Goal: Task Accomplishment & Management: Manage account settings

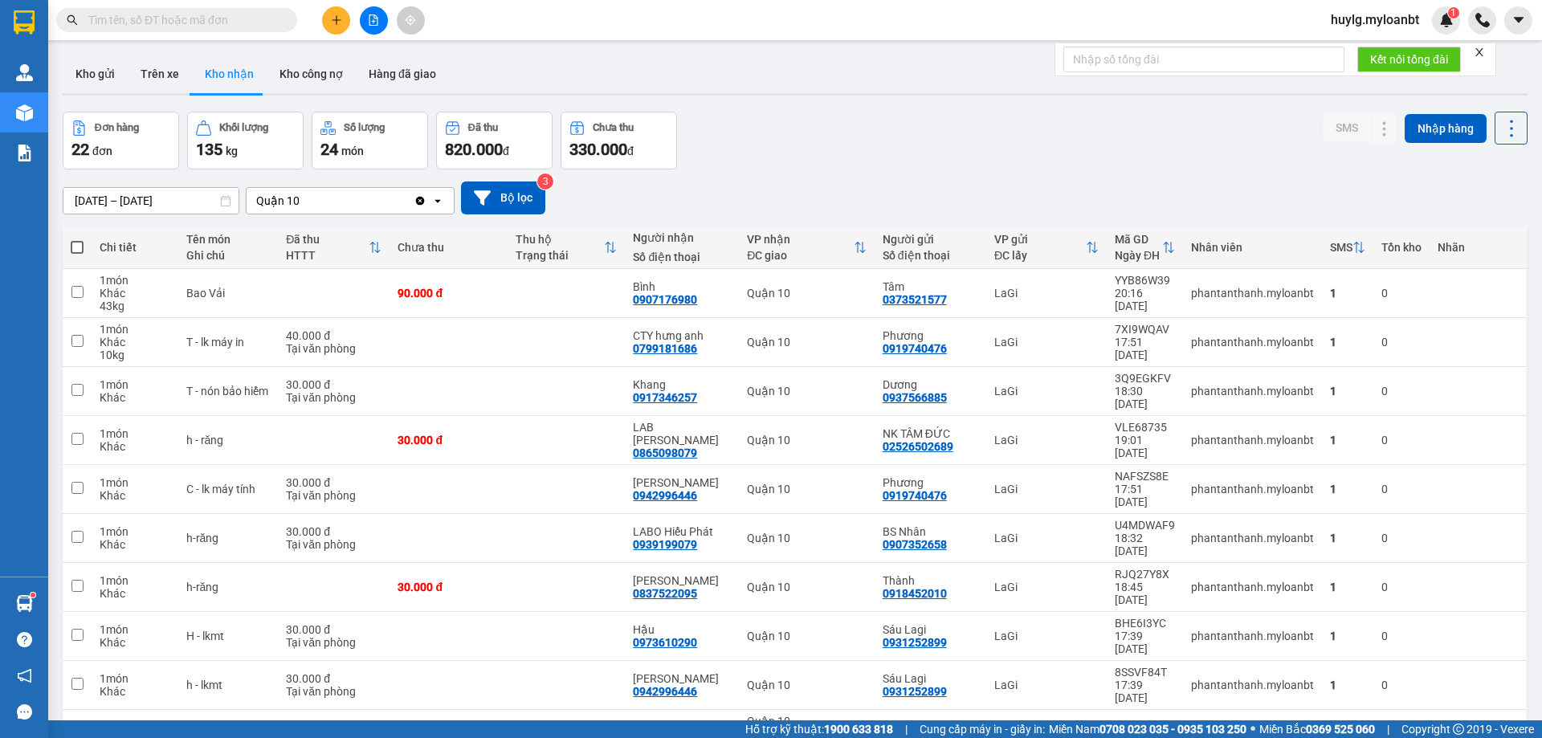
click at [1405, 26] on span "huylg.myloanbt" at bounding box center [1375, 20] width 114 height 20
click at [1330, 48] on icon "login" at bounding box center [1331, 50] width 10 height 10
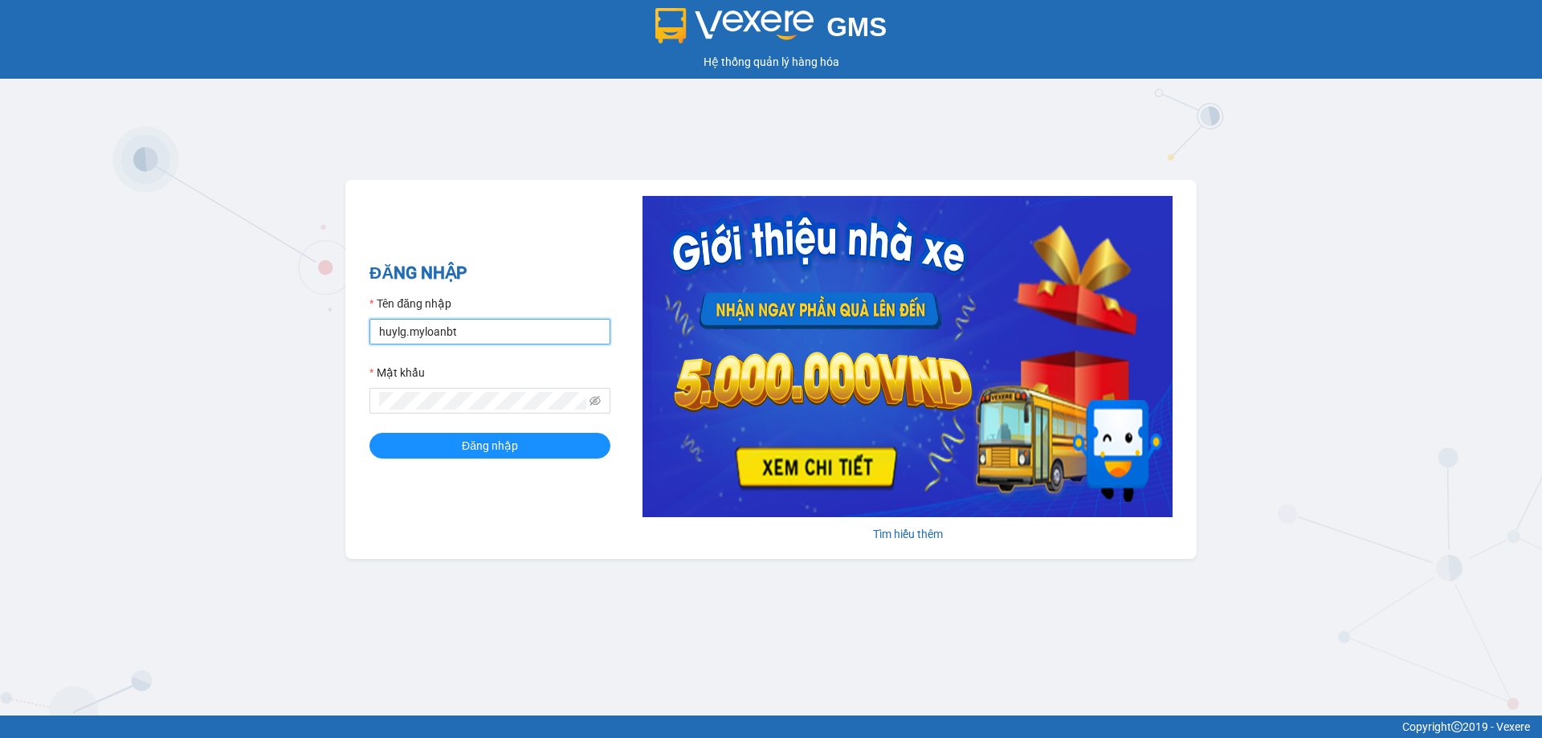
click at [499, 334] on input "huylg.myloanbt" at bounding box center [490, 332] width 241 height 26
type input "congtu.myloanbt"
click at [554, 438] on button "Đăng nhập" at bounding box center [490, 446] width 241 height 26
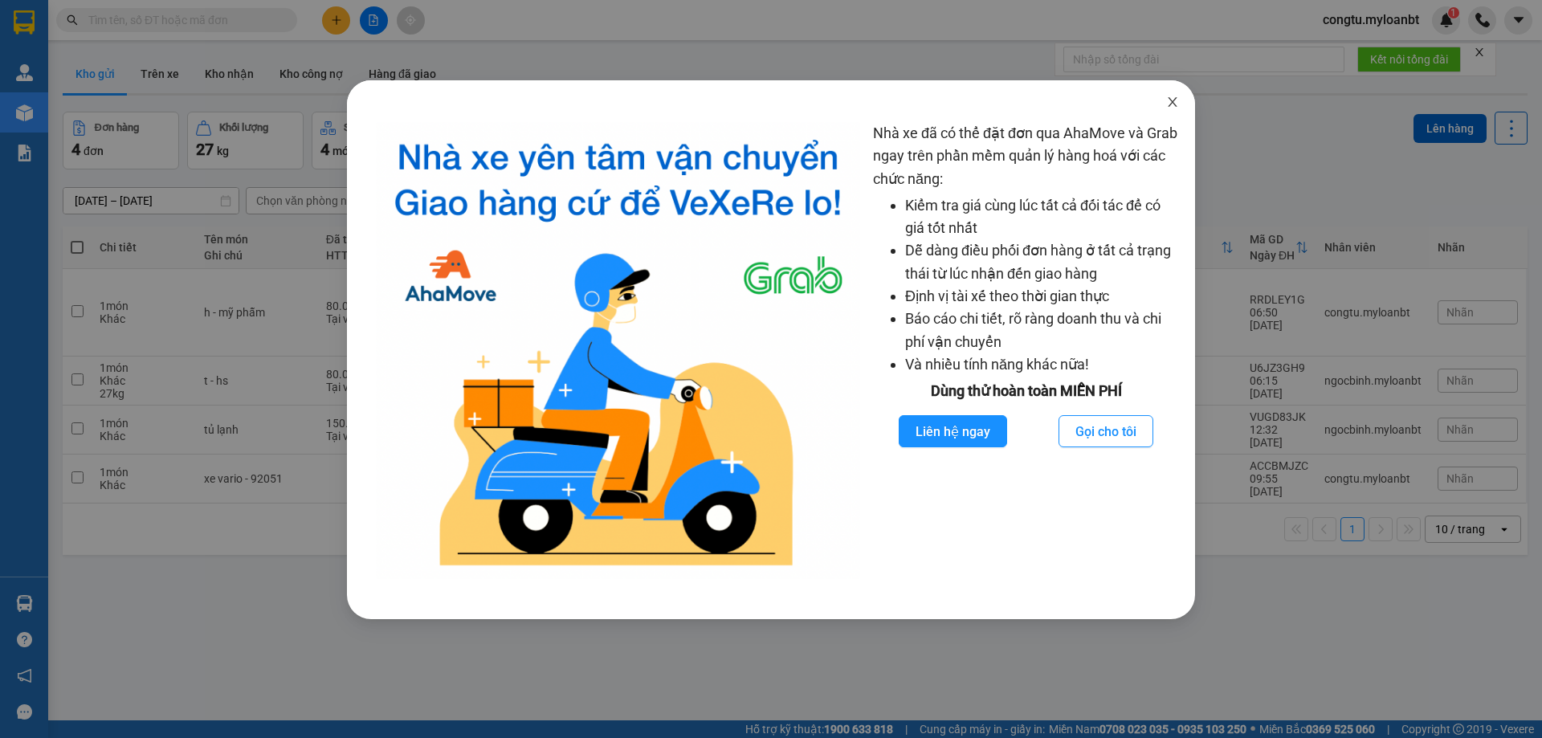
click at [1182, 97] on span "Close" at bounding box center [1172, 102] width 45 height 45
